Goal: Transaction & Acquisition: Obtain resource

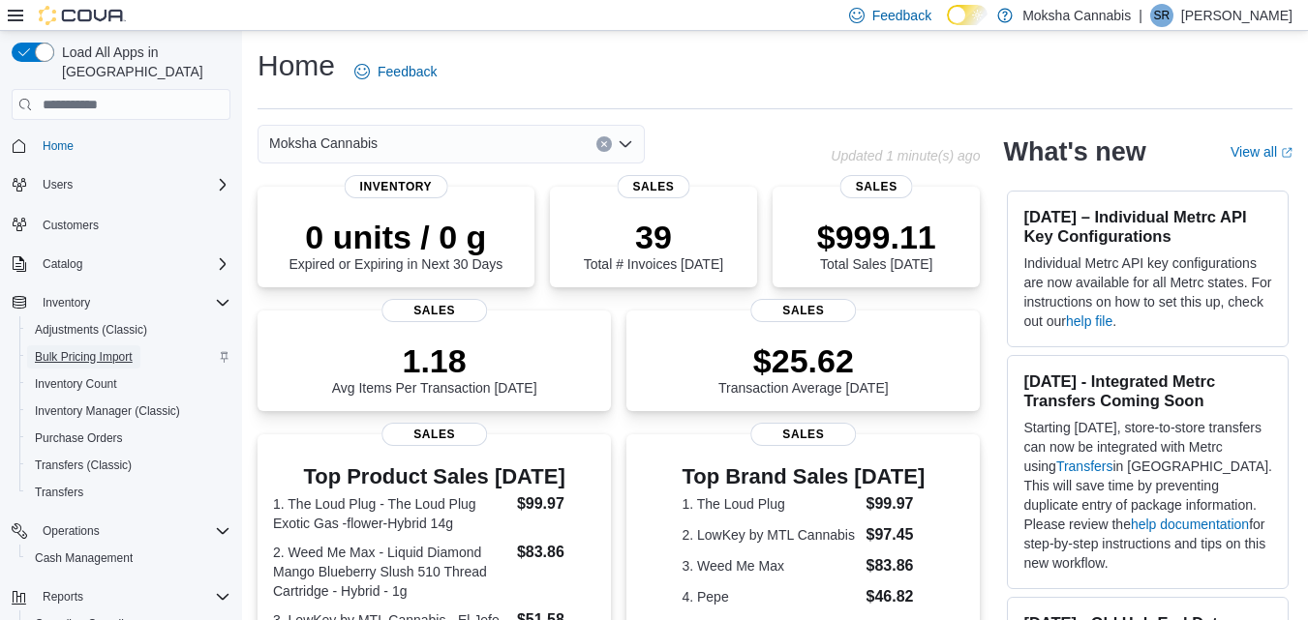
click at [94, 349] on span "Bulk Pricing Import" at bounding box center [84, 356] width 98 height 15
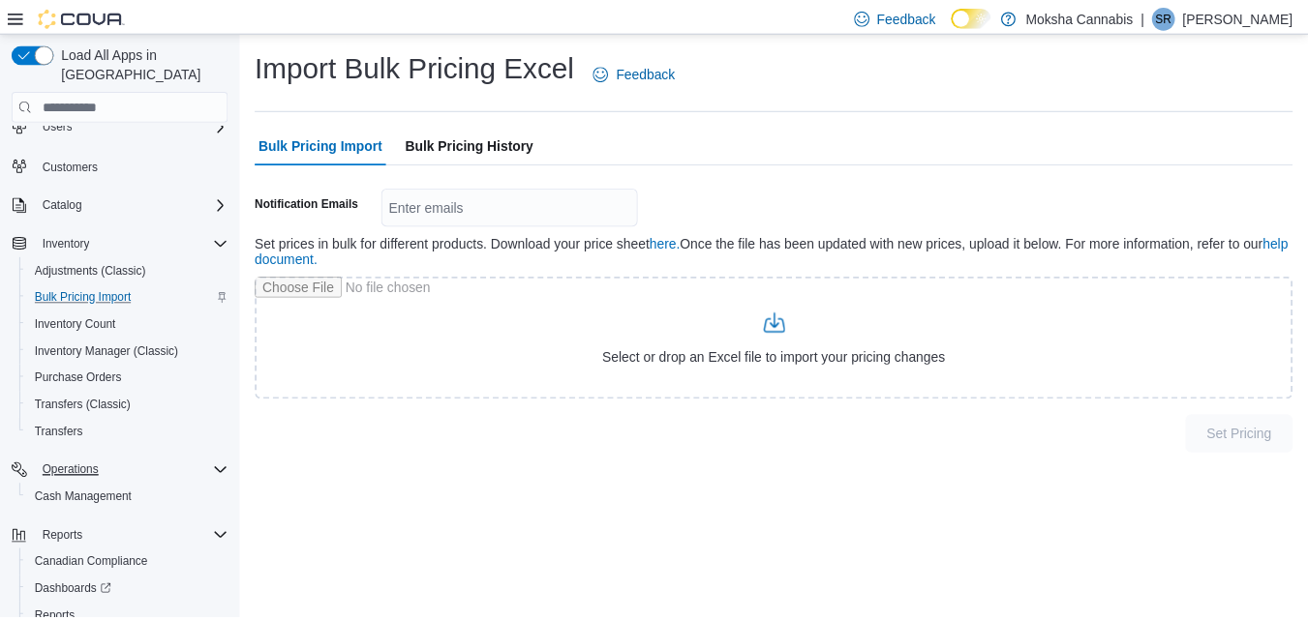
scroll to position [133, 0]
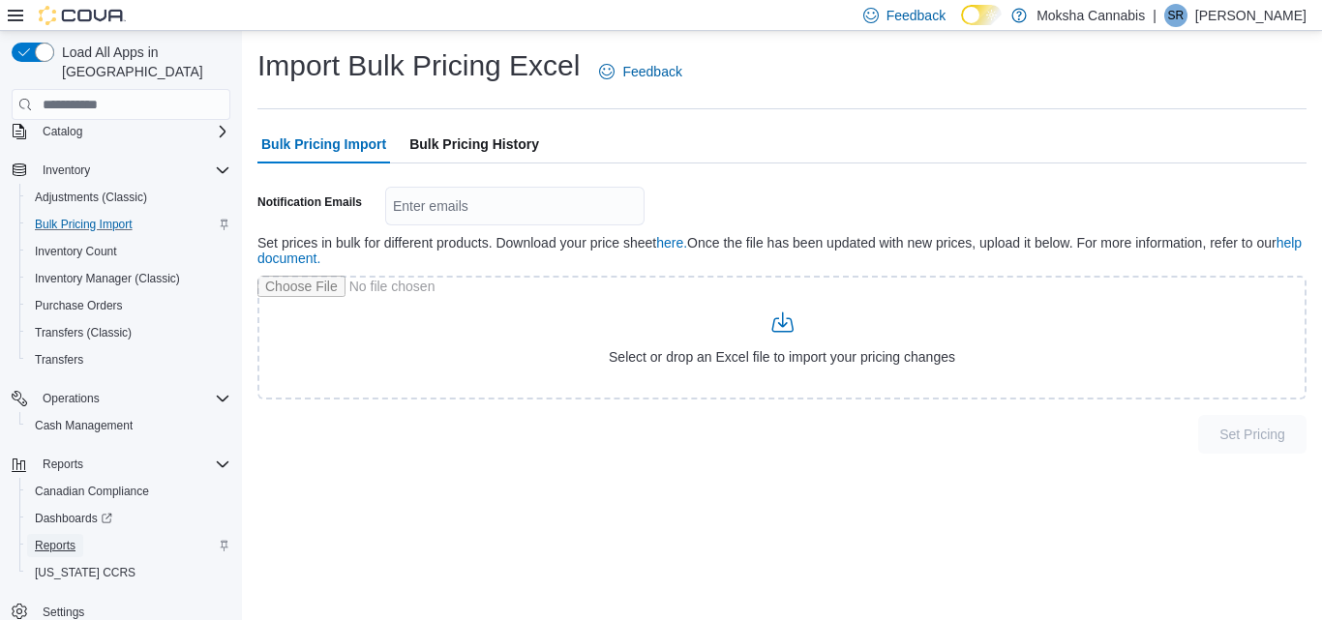
click at [76, 534] on link "Reports" at bounding box center [55, 545] width 56 height 23
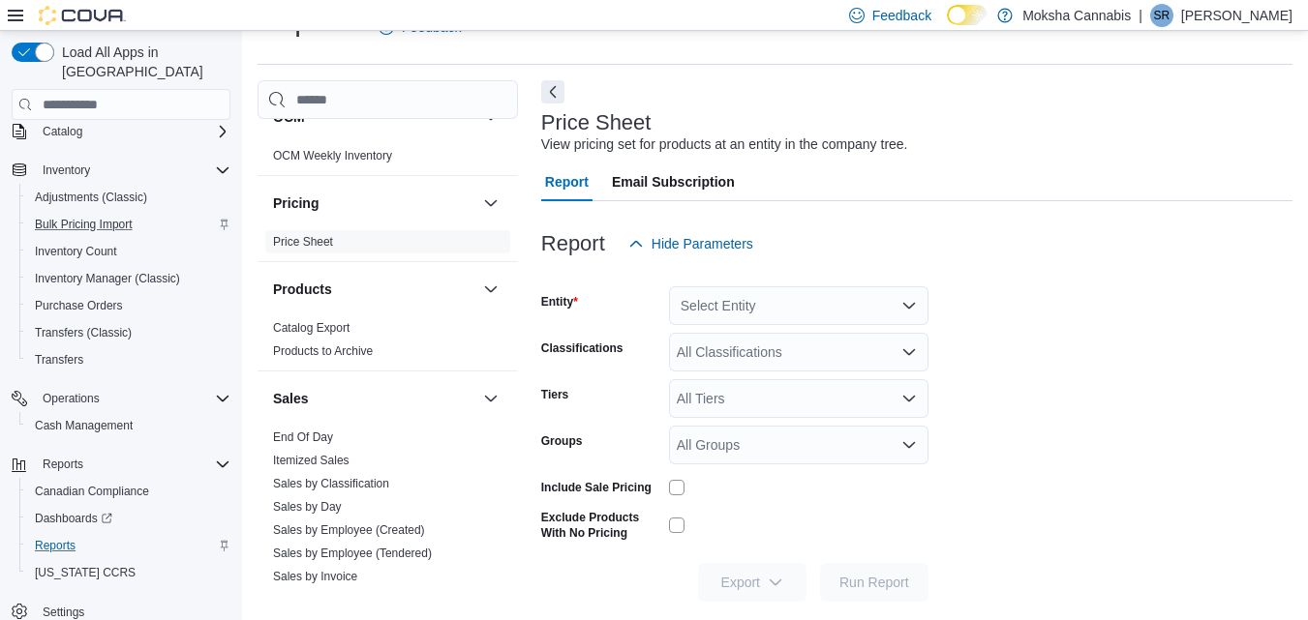
scroll to position [1103, 0]
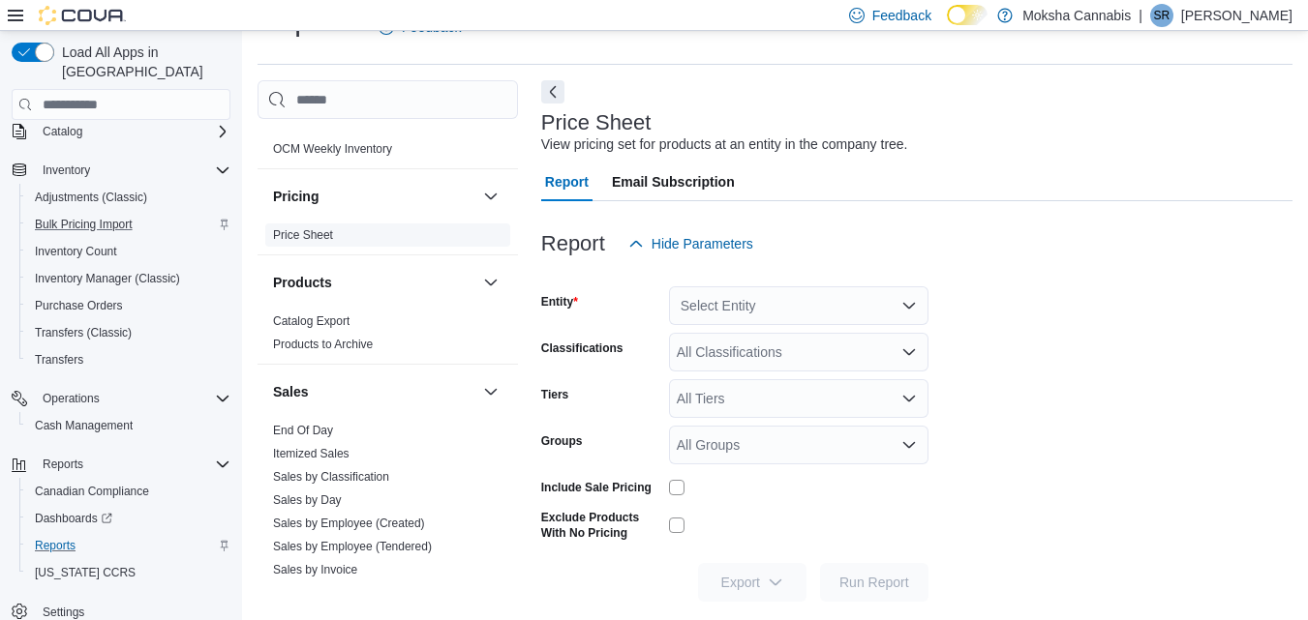
click at [302, 230] on link "Price Sheet" at bounding box center [303, 235] width 60 height 14
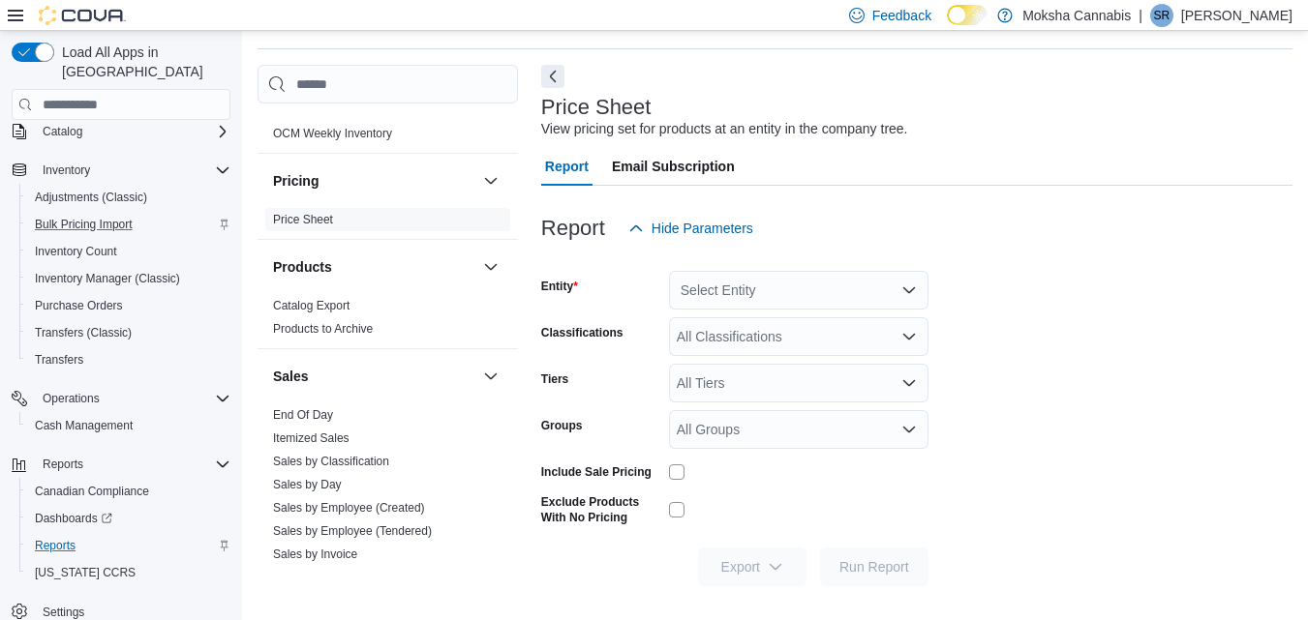
scroll to position [65, 0]
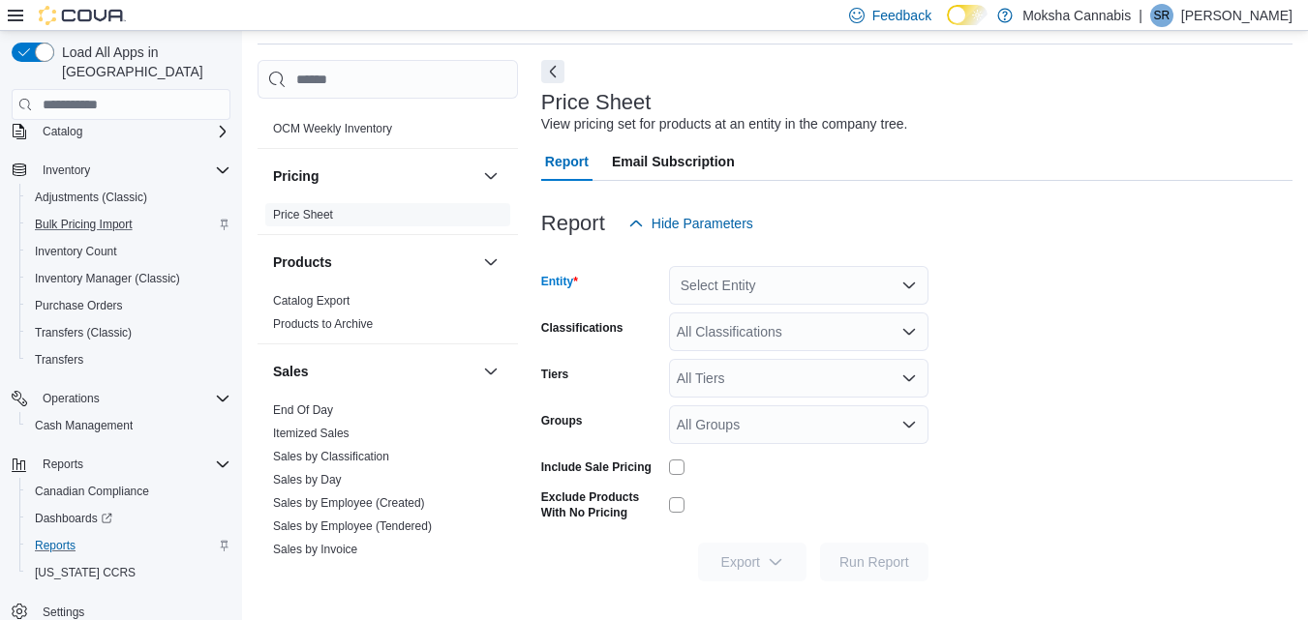
click at [800, 284] on div "Select Entity" at bounding box center [798, 285] width 259 height 39
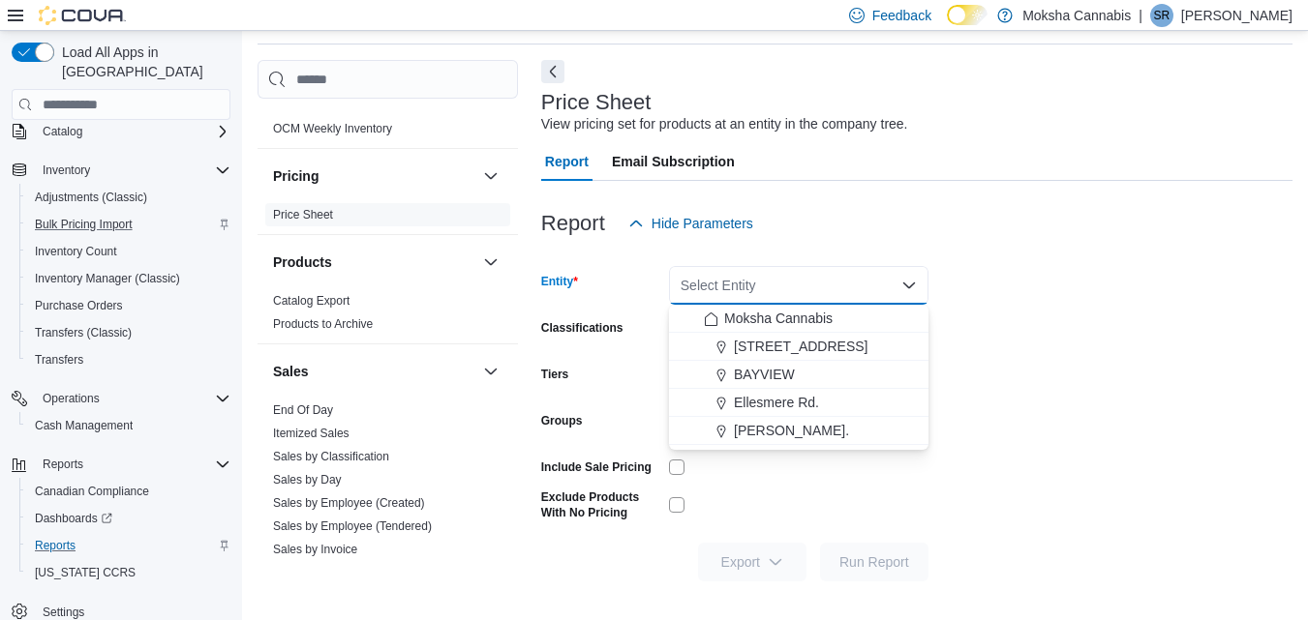
click at [799, 285] on div "Select Entity" at bounding box center [798, 285] width 259 height 39
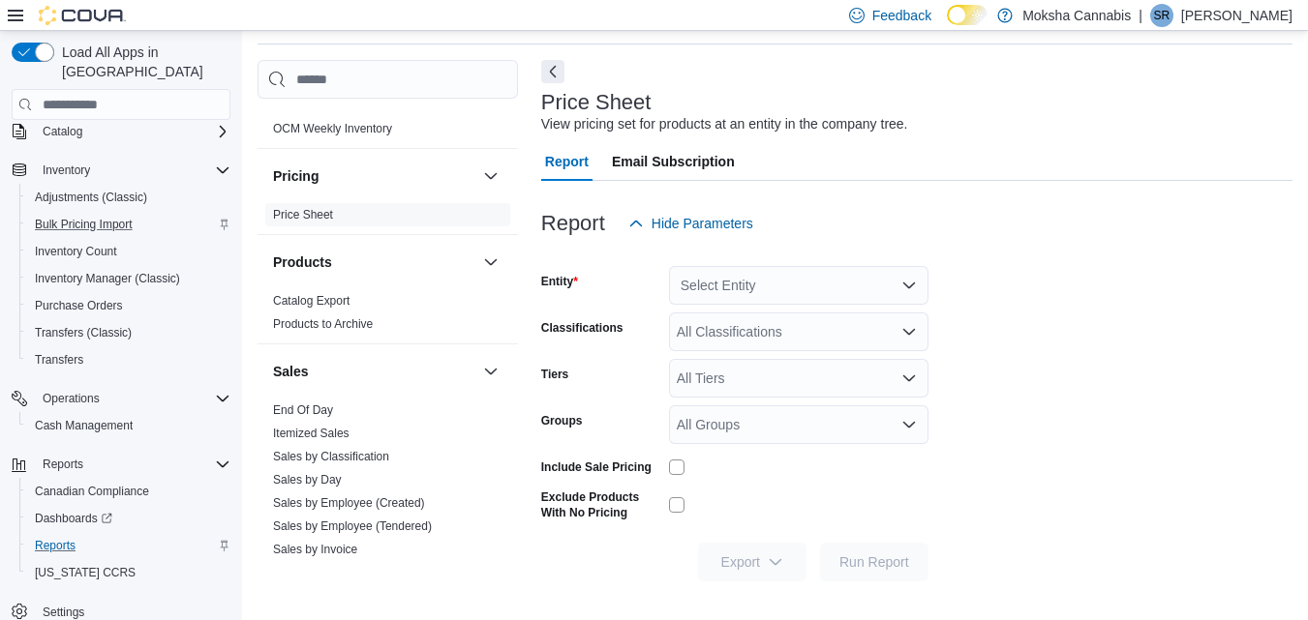
click at [1001, 267] on form "Entity Select Entity Classifications All Classifications Tiers All Tiers Groups…" at bounding box center [916, 412] width 751 height 339
click at [809, 280] on div "Select Entity" at bounding box center [798, 285] width 259 height 39
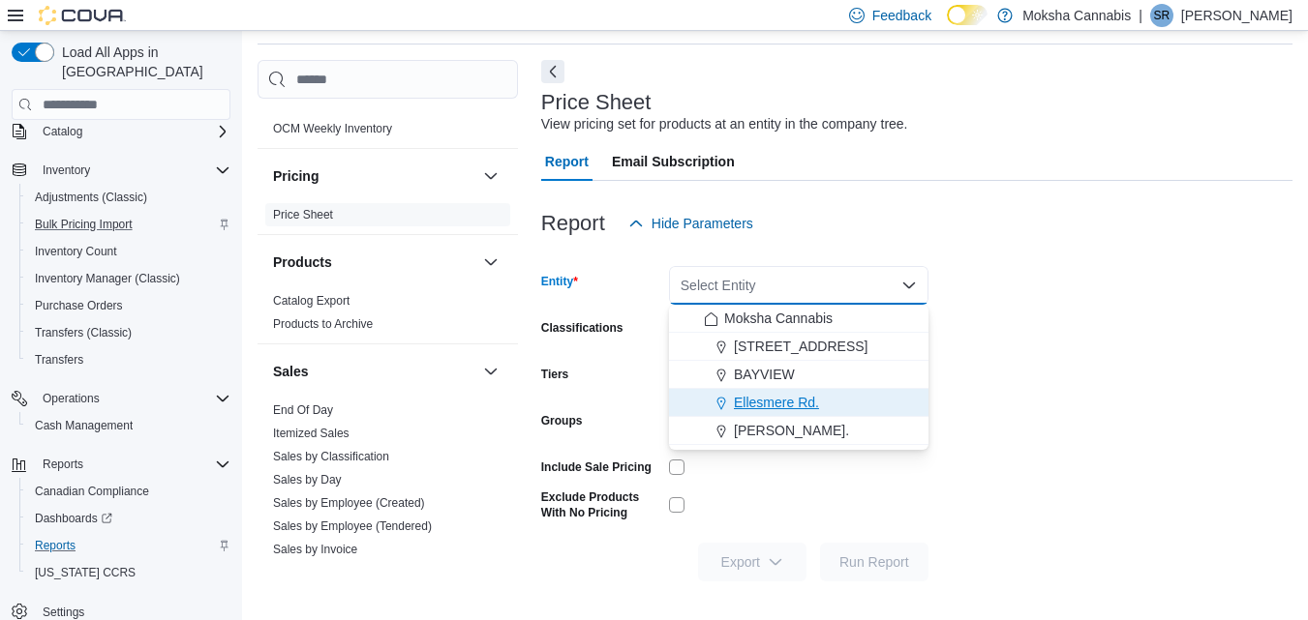
click at [753, 403] on span "Ellesmere Rd." at bounding box center [776, 402] width 85 height 19
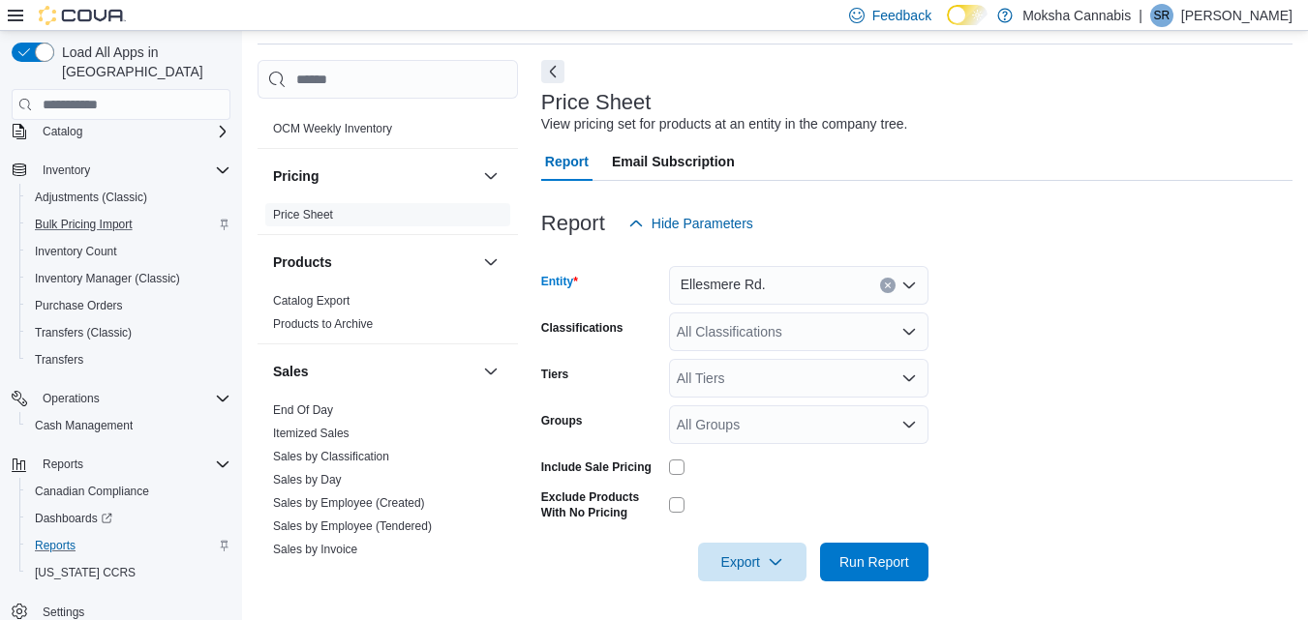
click at [720, 334] on div "All Classifications" at bounding box center [798, 332] width 259 height 39
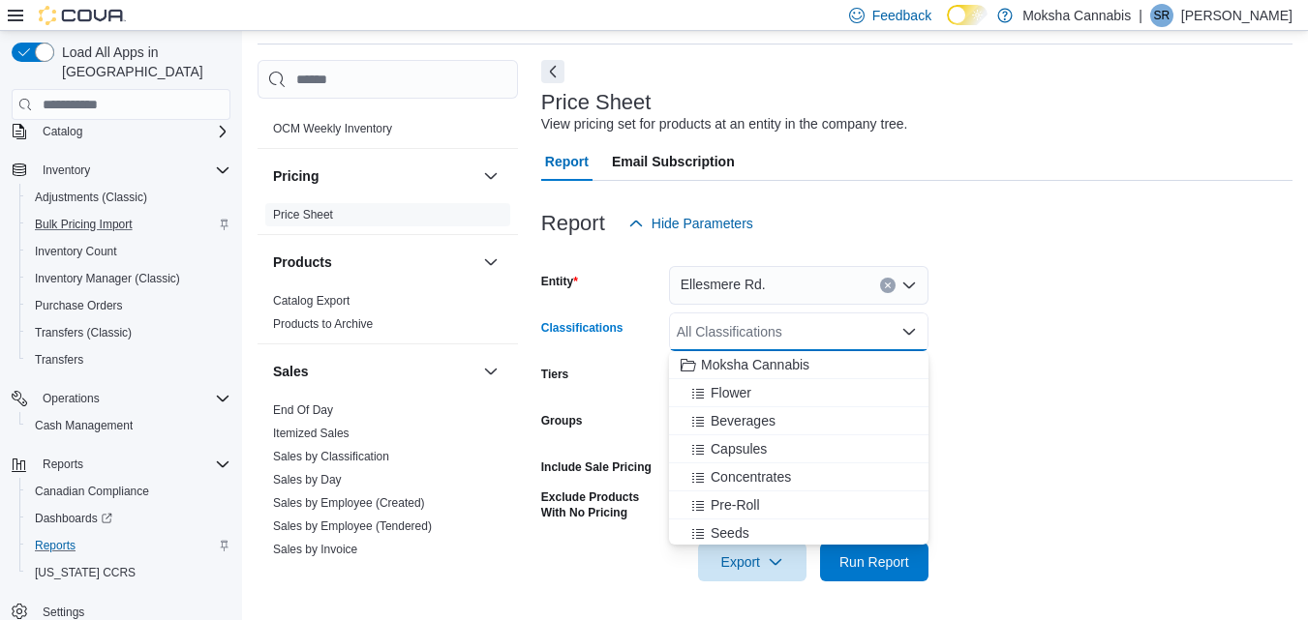
click at [948, 384] on form "Entity [PERSON_NAME]. Classifications All Classifications Combo box. Selected. …" at bounding box center [916, 412] width 751 height 339
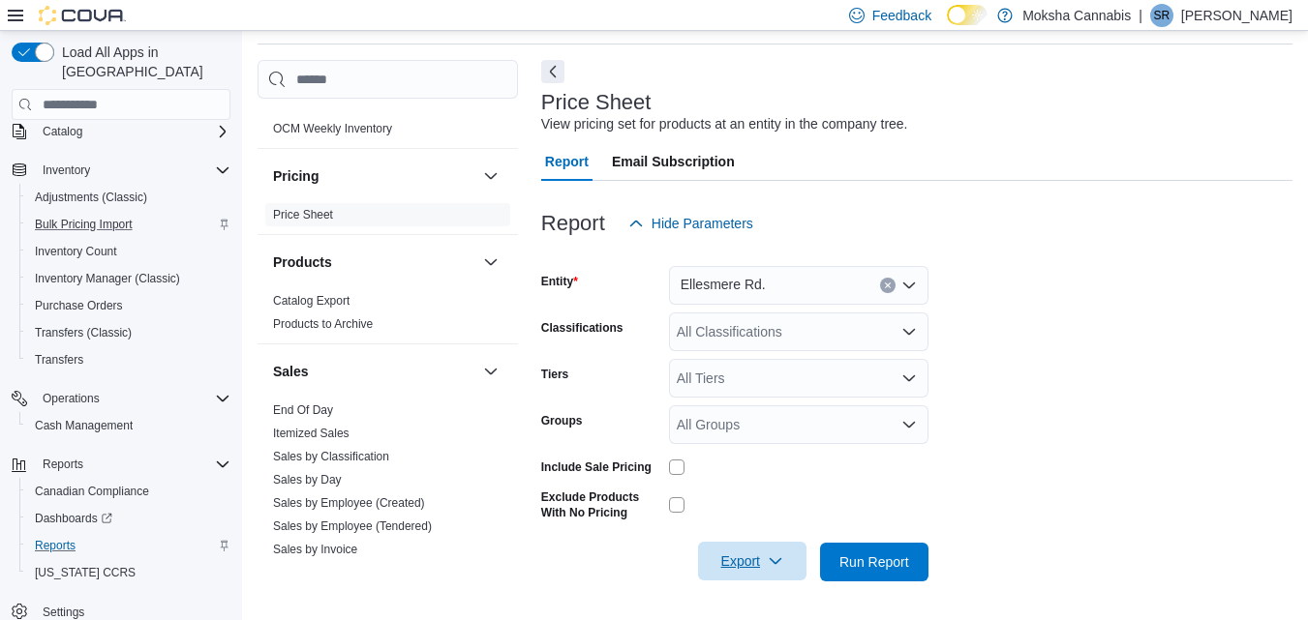
click at [749, 568] on span "Export" at bounding box center [751, 561] width 85 height 39
click at [773, 439] on span "Export to Excel" at bounding box center [754, 445] width 87 height 15
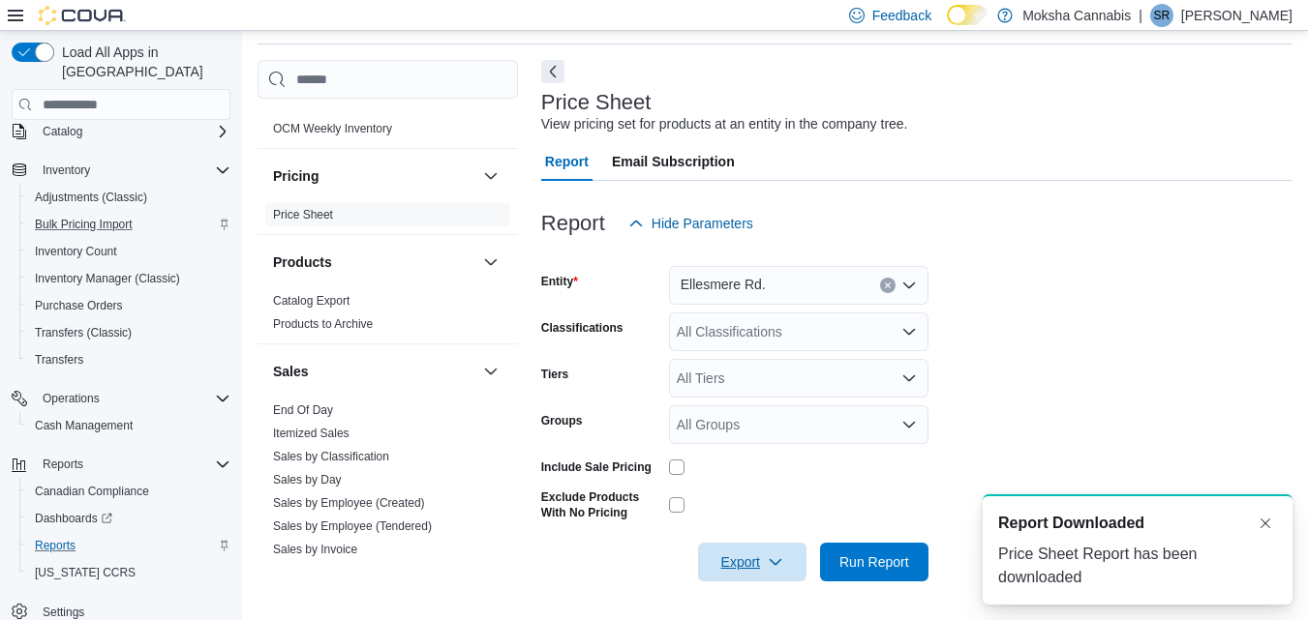
scroll to position [0, 0]
